Goal: Task Accomplishment & Management: Use online tool/utility

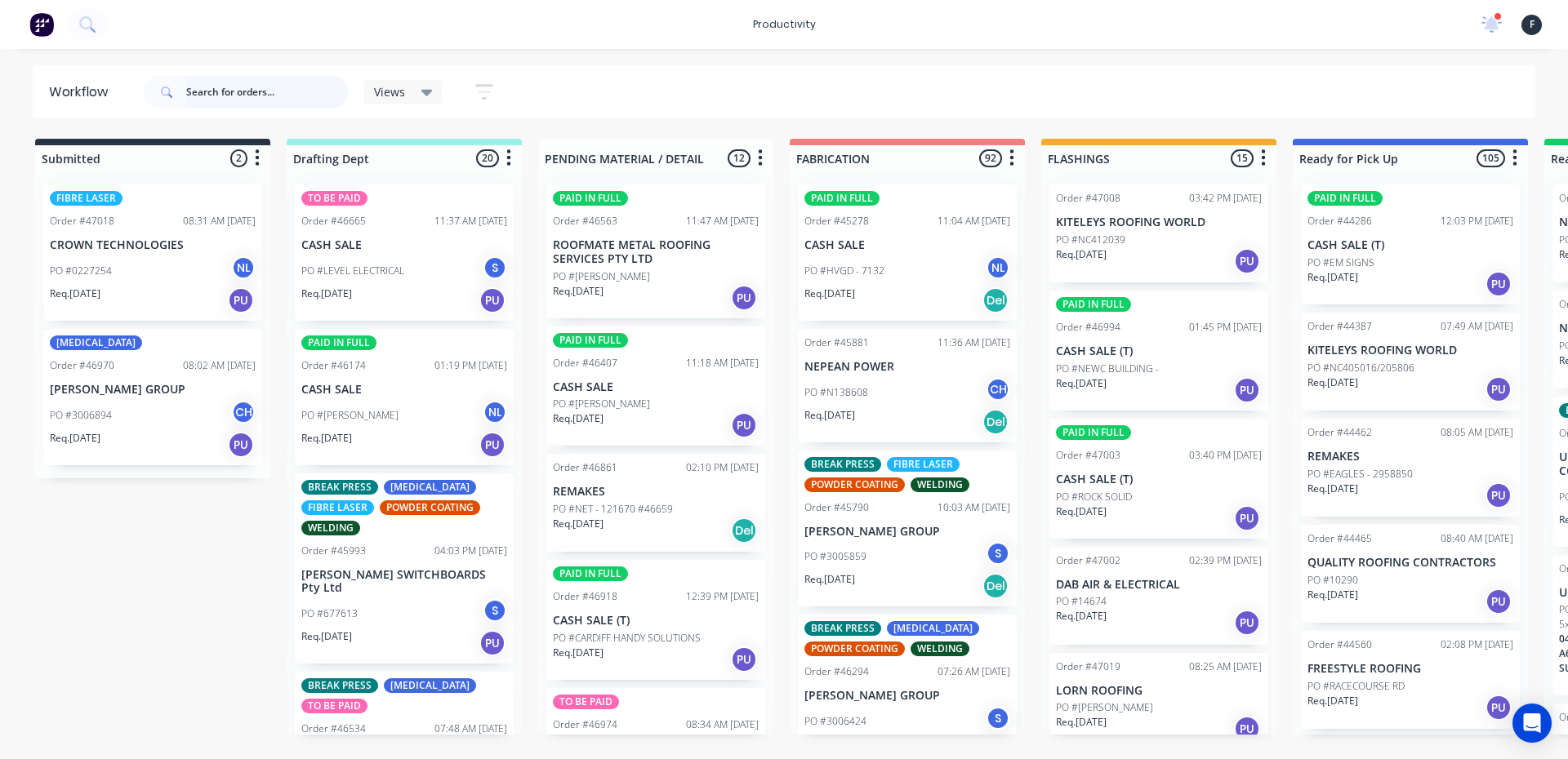
click at [238, 101] on input "text" at bounding box center [267, 92] width 162 height 33
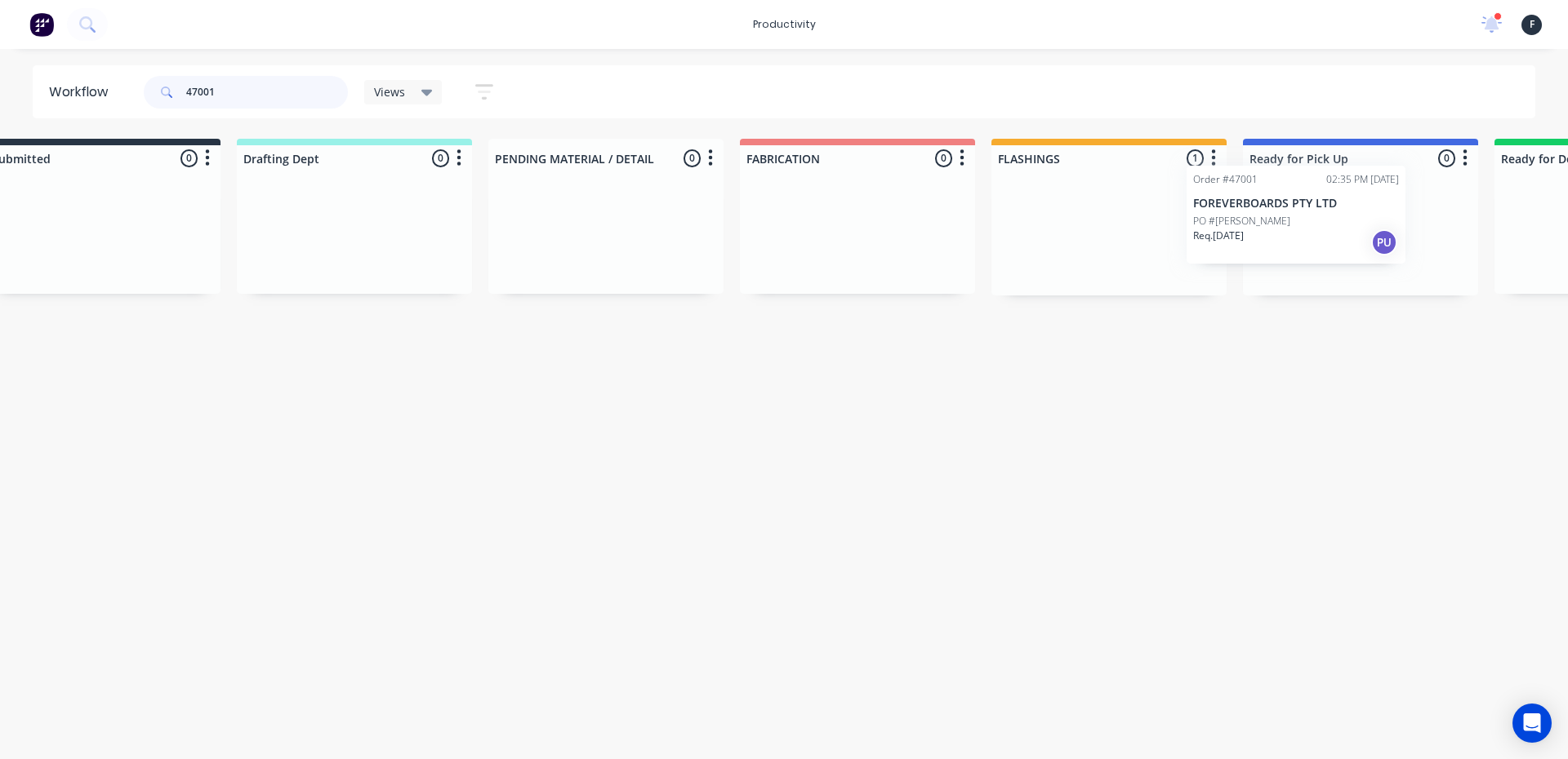
drag, startPoint x: 1103, startPoint y: 259, endPoint x: 1282, endPoint y: 240, distance: 180.0
click at [1282, 240] on div "Submitted 0 Sort By Created date Required date Order number Customer name Most …" at bounding box center [1298, 218] width 2722 height 157
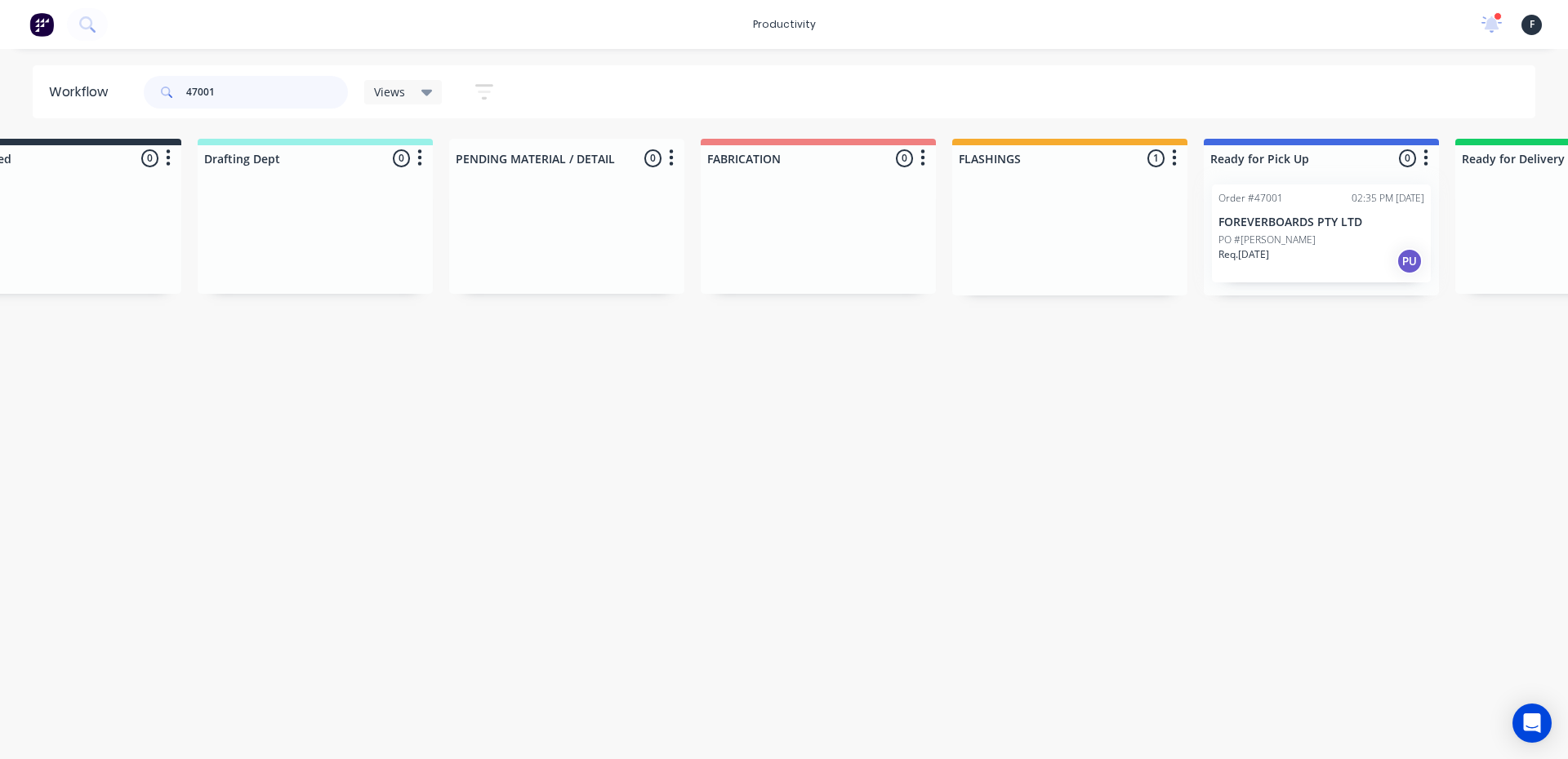
type input "47001"
click at [1289, 236] on div at bounding box center [1321, 233] width 235 height 124
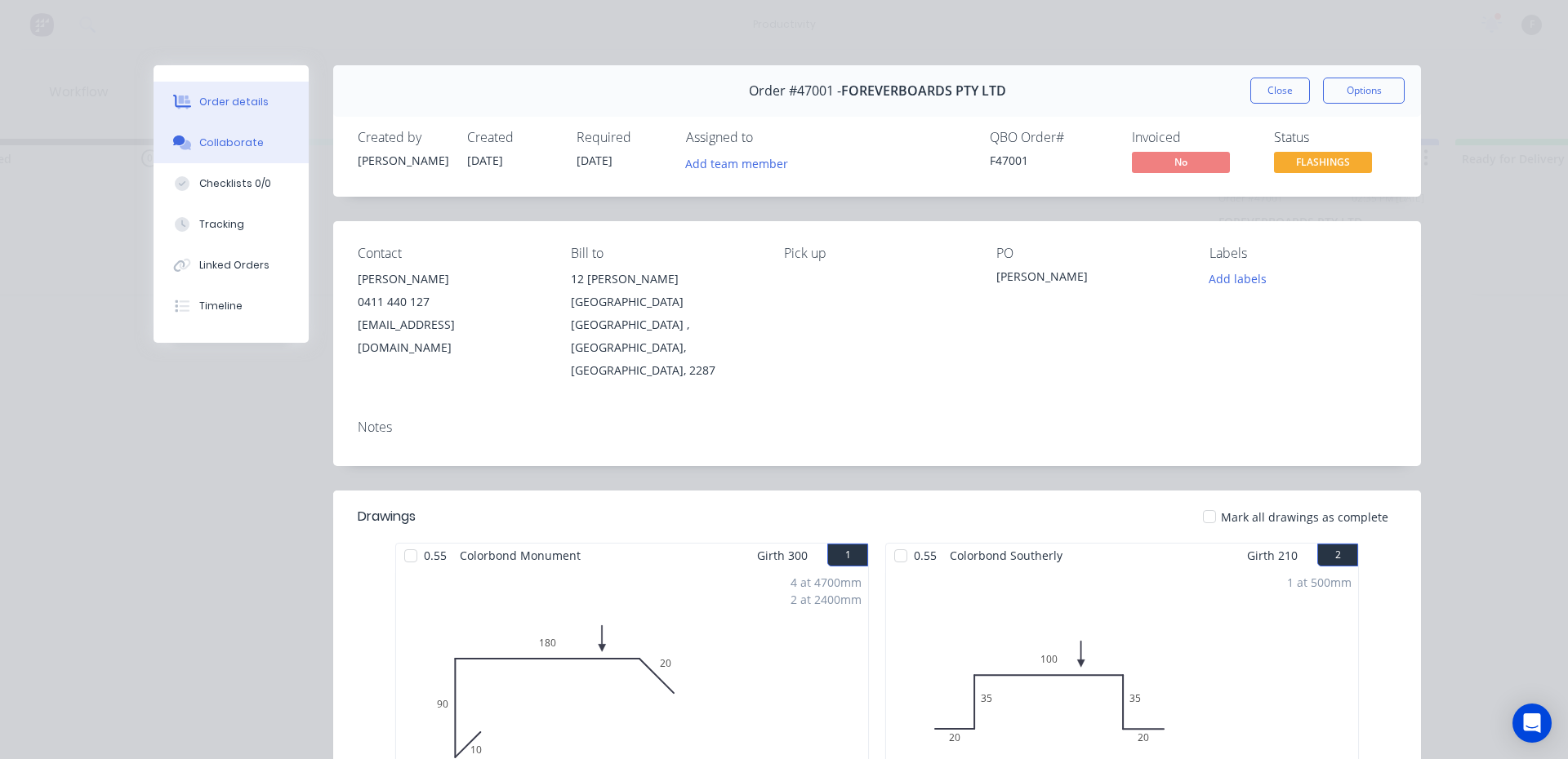
click at [200, 135] on div "Collaborate" at bounding box center [232, 143] width 64 height 15
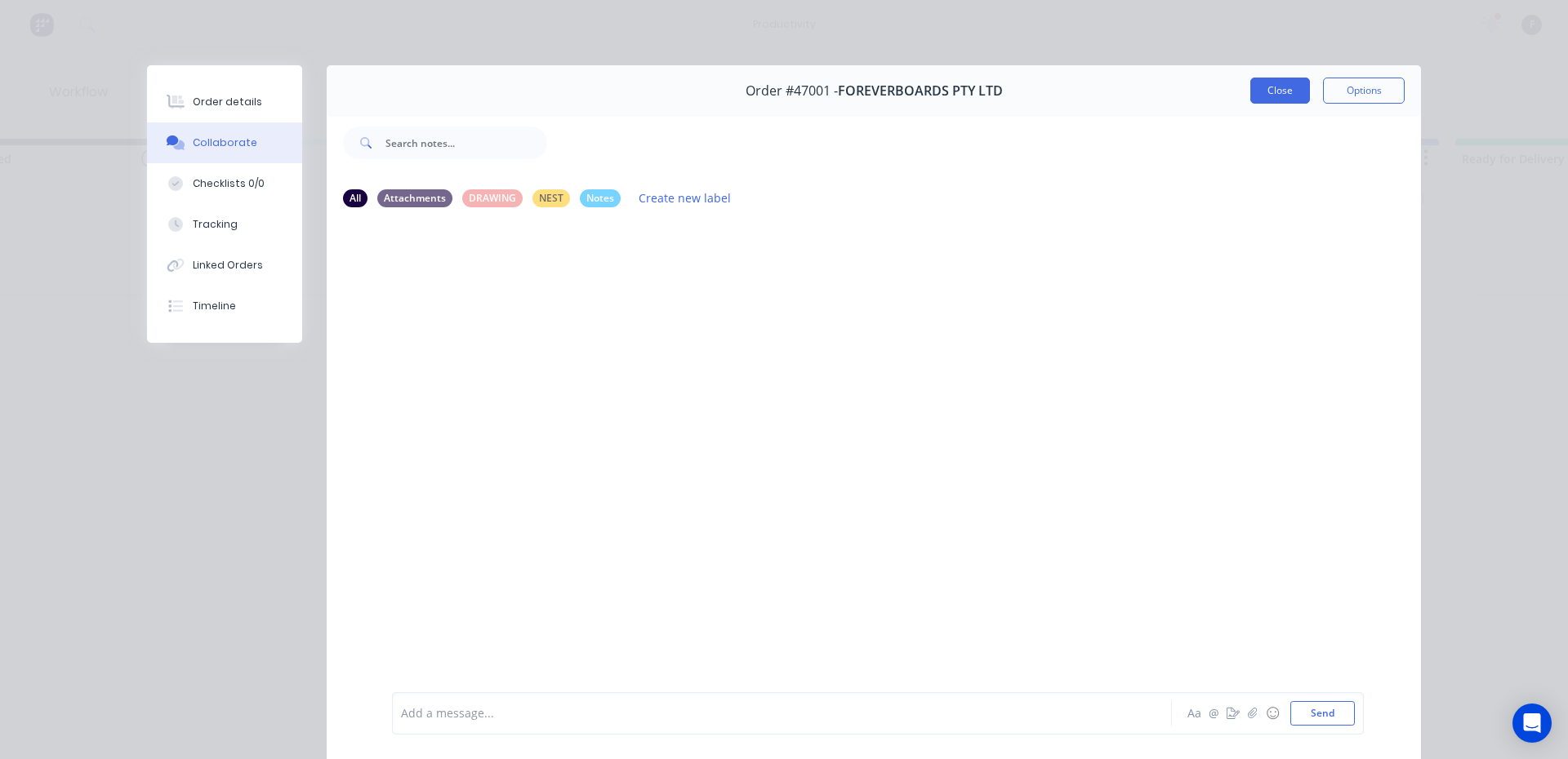
click at [1291, 90] on button "Close" at bounding box center [1279, 91] width 60 height 26
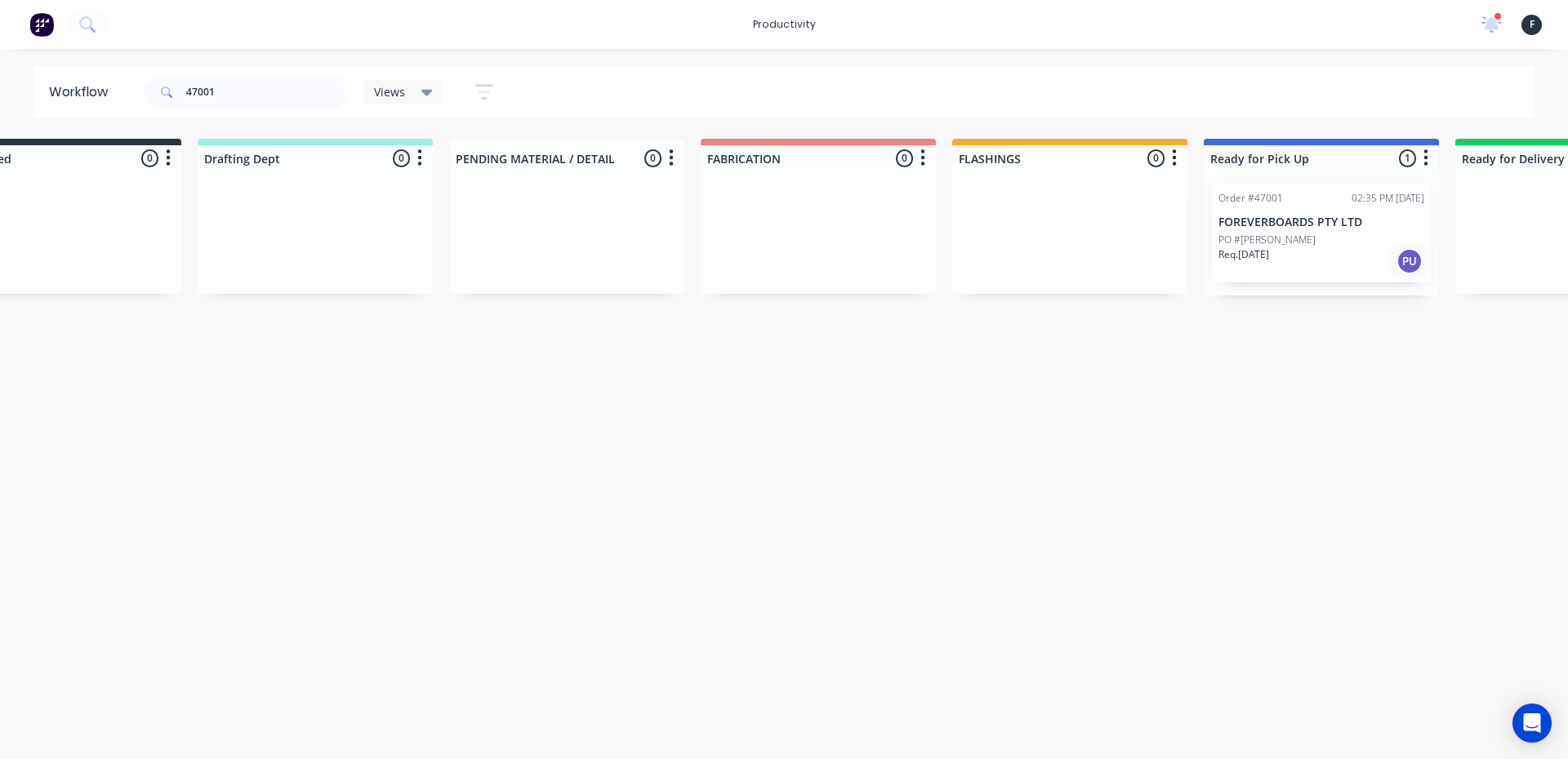
click at [1265, 218] on p "FOREVERBOARDS PTY LTD" at bounding box center [1320, 222] width 205 height 14
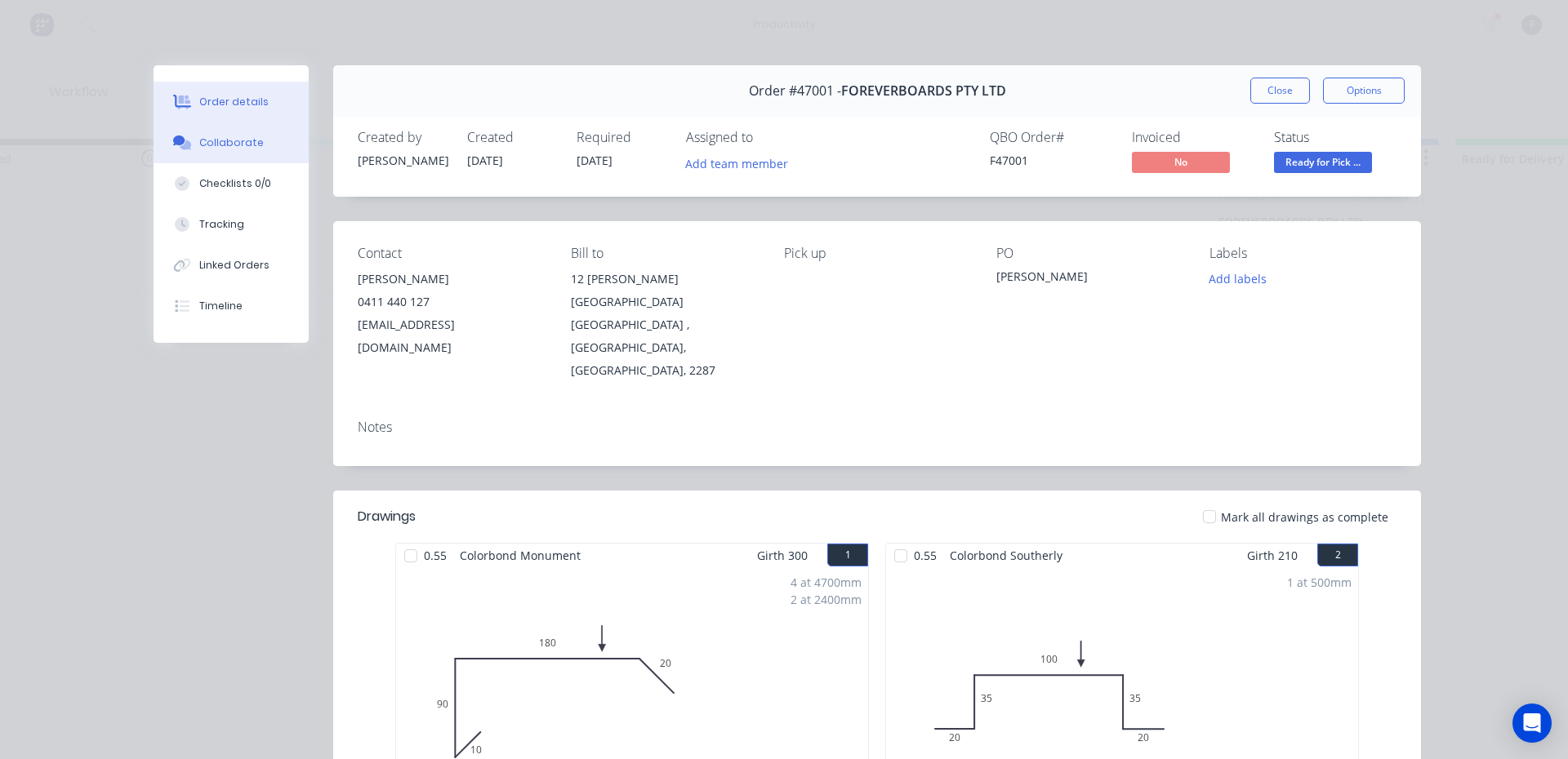
click at [259, 155] on button "Collaborate" at bounding box center [231, 142] width 155 height 41
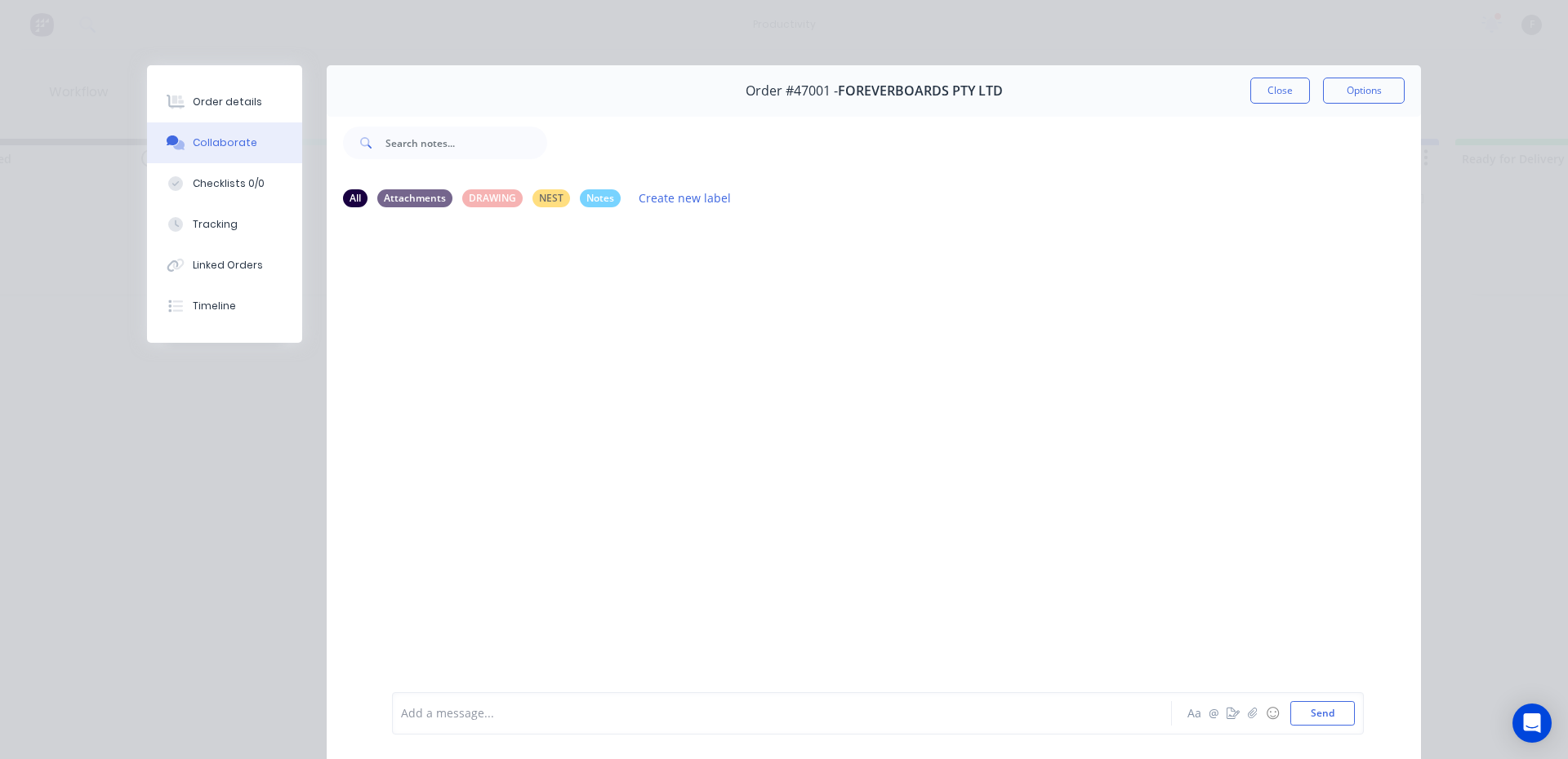
click at [610, 702] on div "Add a message... Aa @ ☺ Send" at bounding box center [877, 714] width 972 height 43
click at [628, 718] on div at bounding box center [759, 714] width 714 height 17
click at [1264, 88] on button "Close" at bounding box center [1279, 91] width 60 height 26
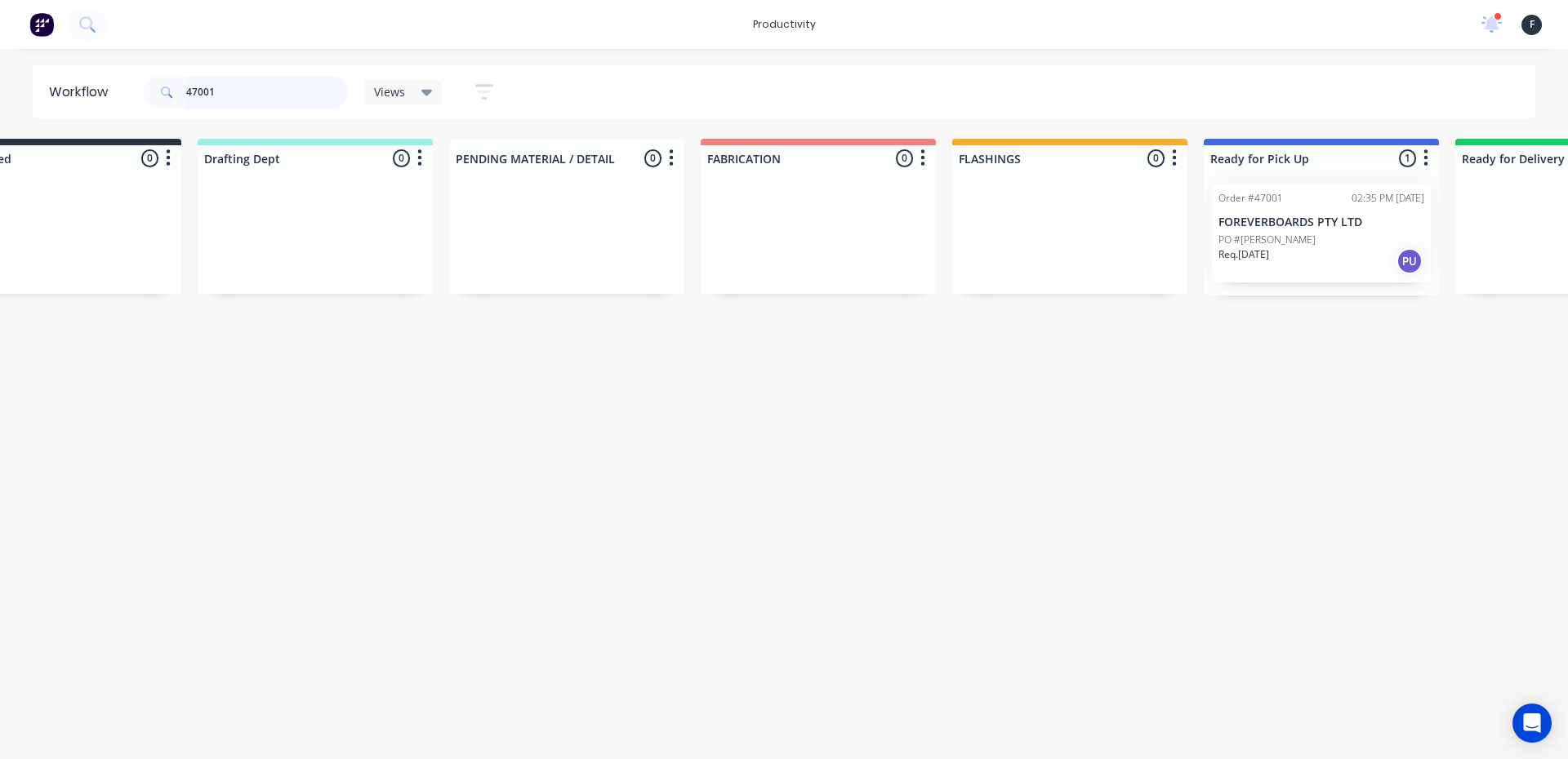
click at [271, 33] on div "productivity productivity Workflow Planner Delivery Scheduling Timesheets 1 new…" at bounding box center [695, 330] width 1568 height 662
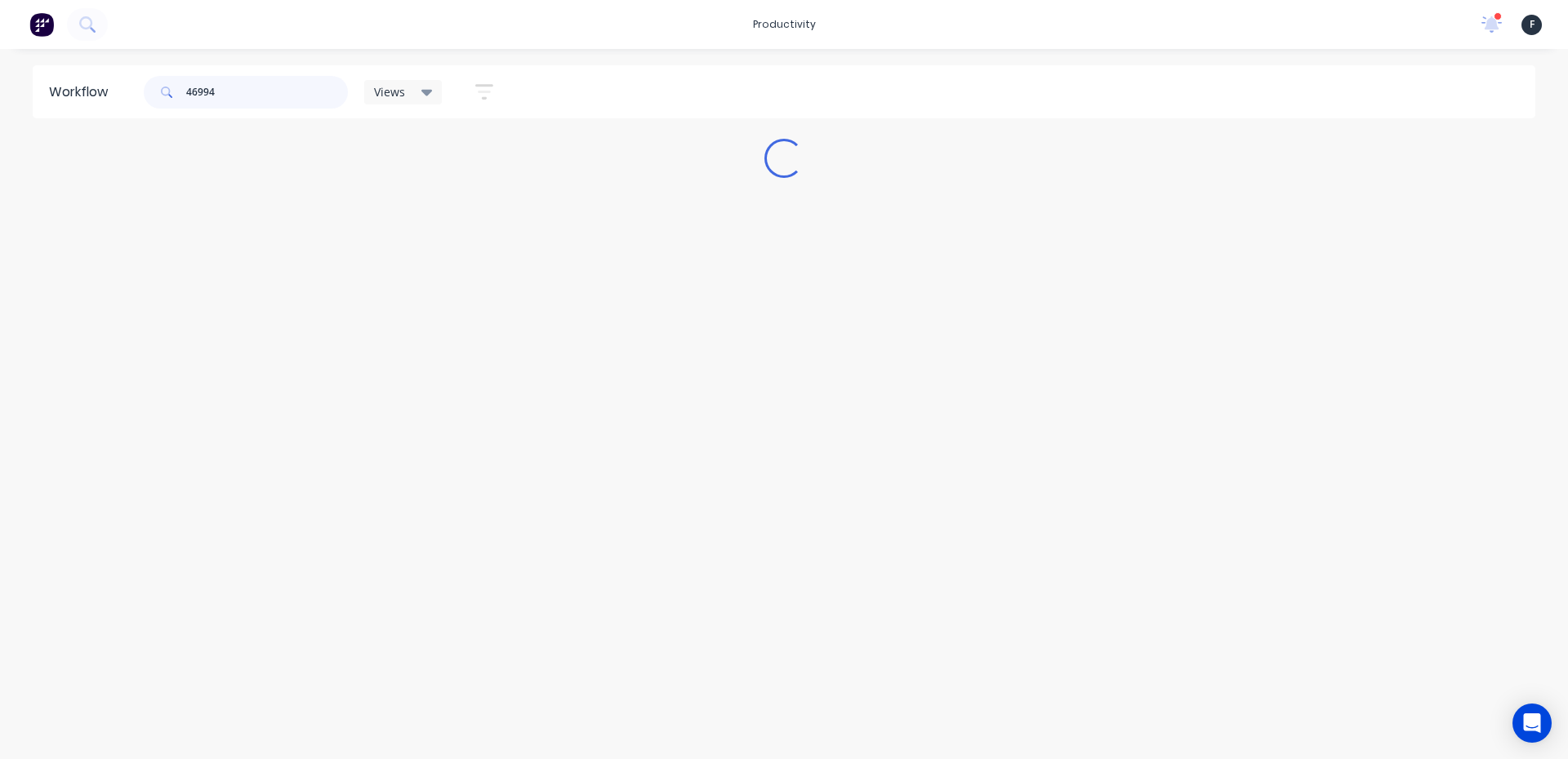
scroll to position [0, 0]
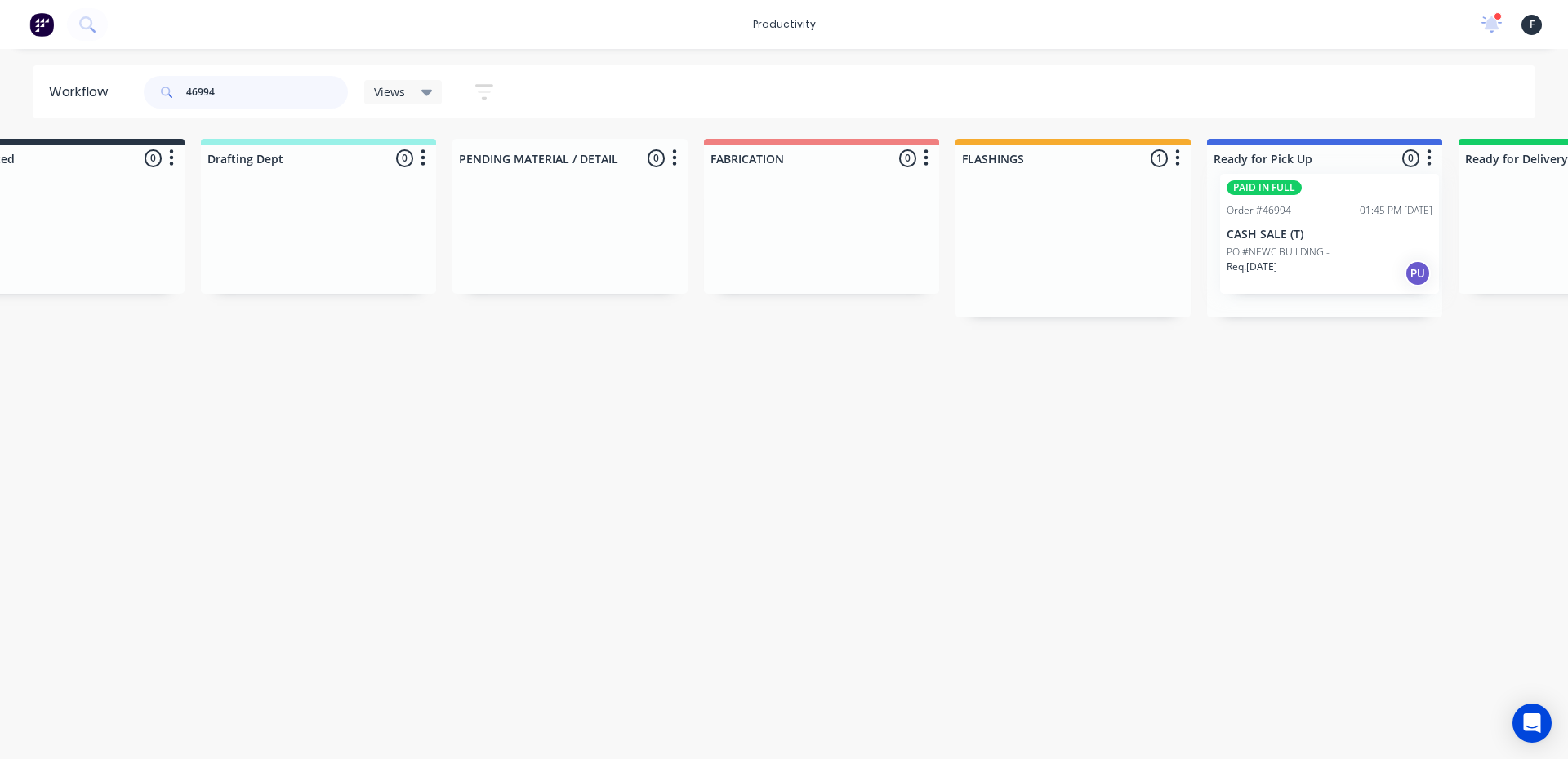
drag, startPoint x: 1128, startPoint y: 261, endPoint x: 1362, endPoint y: 253, distance: 234.1
click at [1362, 253] on div "Submitted 0 Sort By Created date Required date Order number Customer name Most …" at bounding box center [1262, 228] width 2722 height 179
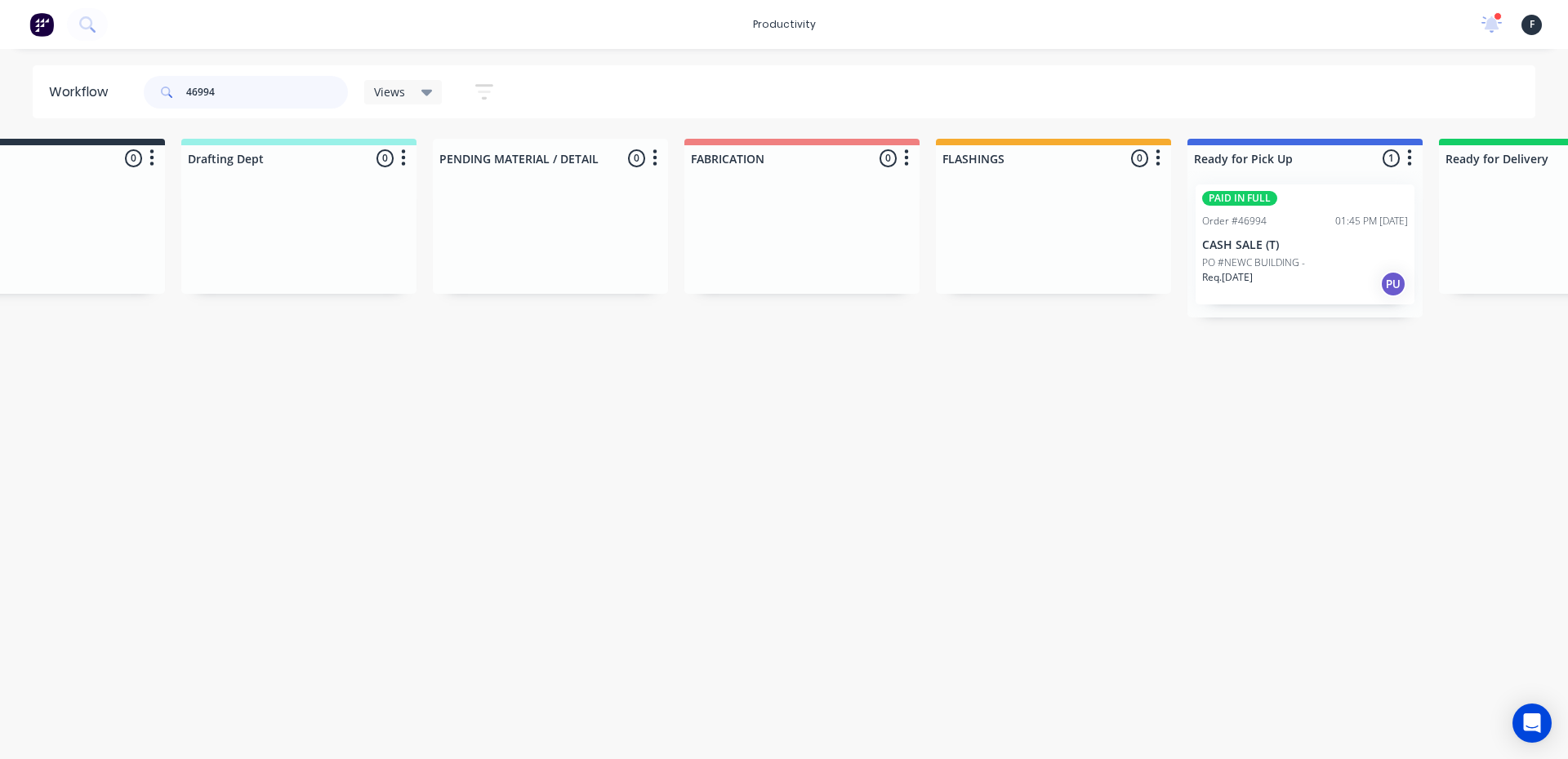
type input "46994"
click at [1284, 256] on p "PO #NEWC BUILDING -" at bounding box center [1253, 263] width 103 height 15
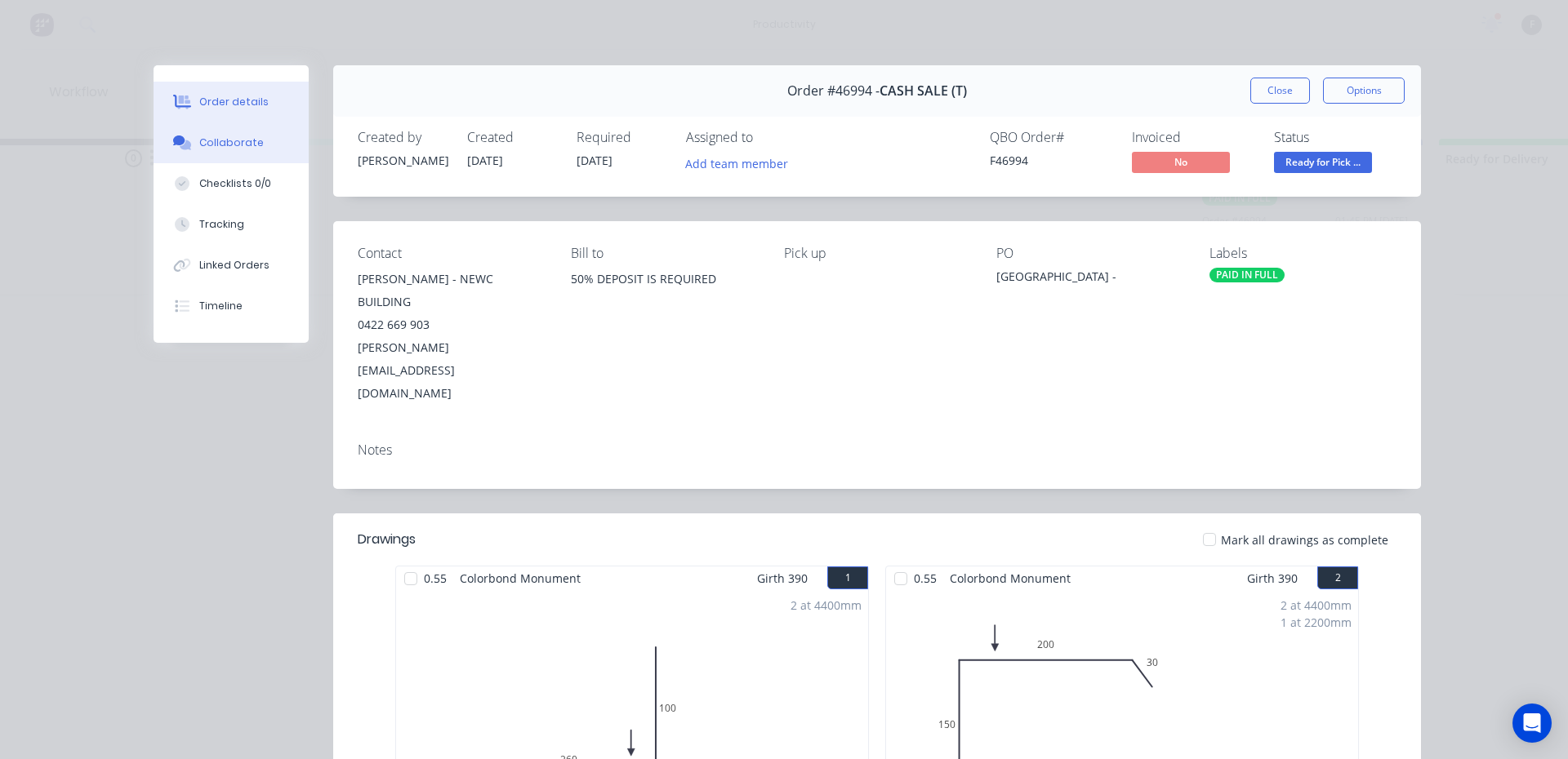
click at [295, 152] on button "Collaborate" at bounding box center [231, 142] width 155 height 41
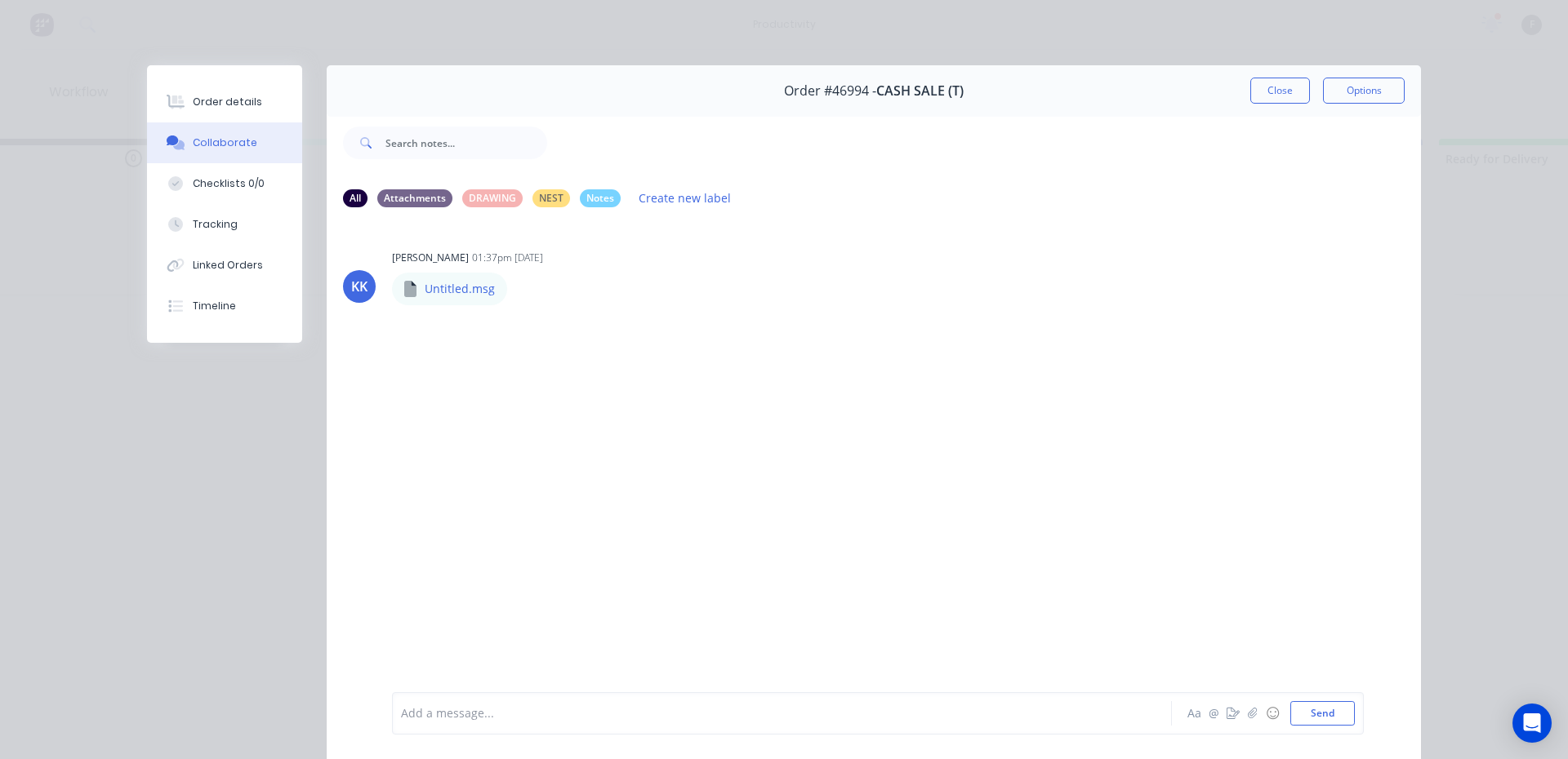
click at [670, 717] on div at bounding box center [759, 714] width 714 height 17
click at [1278, 94] on button "Close" at bounding box center [1279, 91] width 60 height 26
